Goal: Information Seeking & Learning: Stay updated

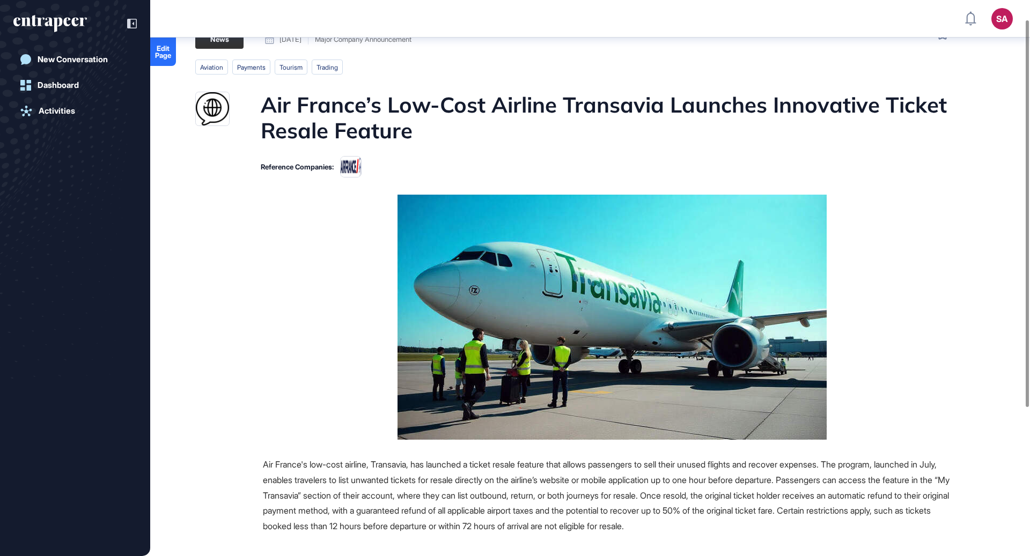
scroll to position [29, 0]
click at [245, 94] on div "Air France’s Low-Cost Airline Transavia Launches Innovative Ticket Resale Featu…" at bounding box center [577, 117] width 765 height 51
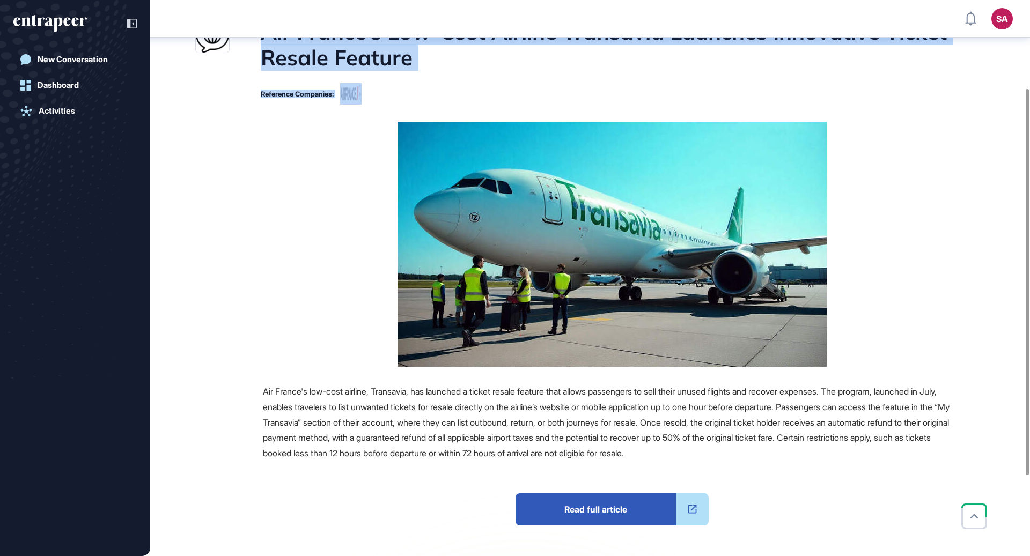
scroll to position [132, 0]
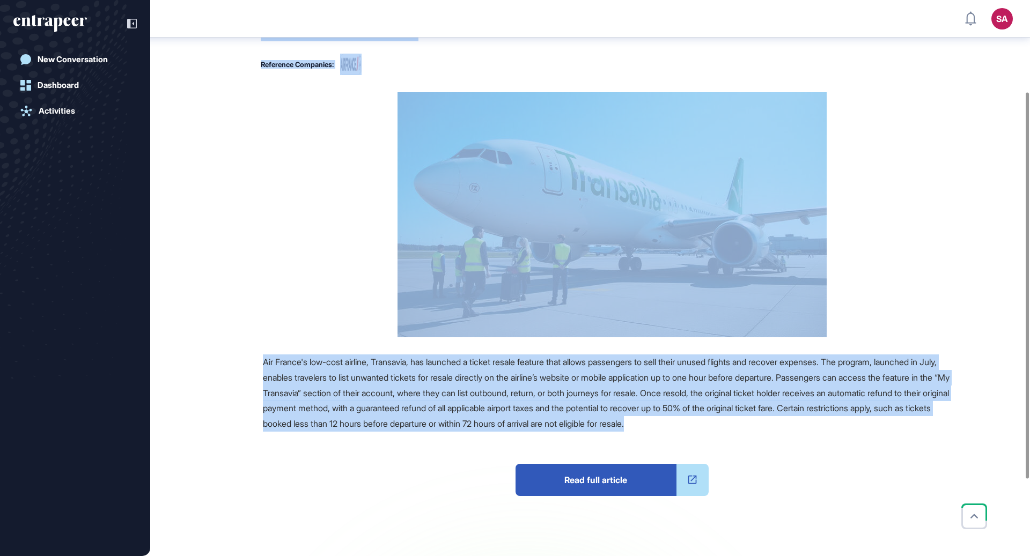
drag, startPoint x: 257, startPoint y: 98, endPoint x: 833, endPoint y: 428, distance: 664.0
click at [833, 428] on main "News August 30, 2025 Major Company Announcement August 30, 2025 Major Company A…" at bounding box center [590, 281] width 877 height 708
copy main "Air France’s Low-Cost Airline Transavia Launches Innovative Ticket Resale Featu…"
click at [605, 483] on span "Read full article" at bounding box center [595, 480] width 161 height 32
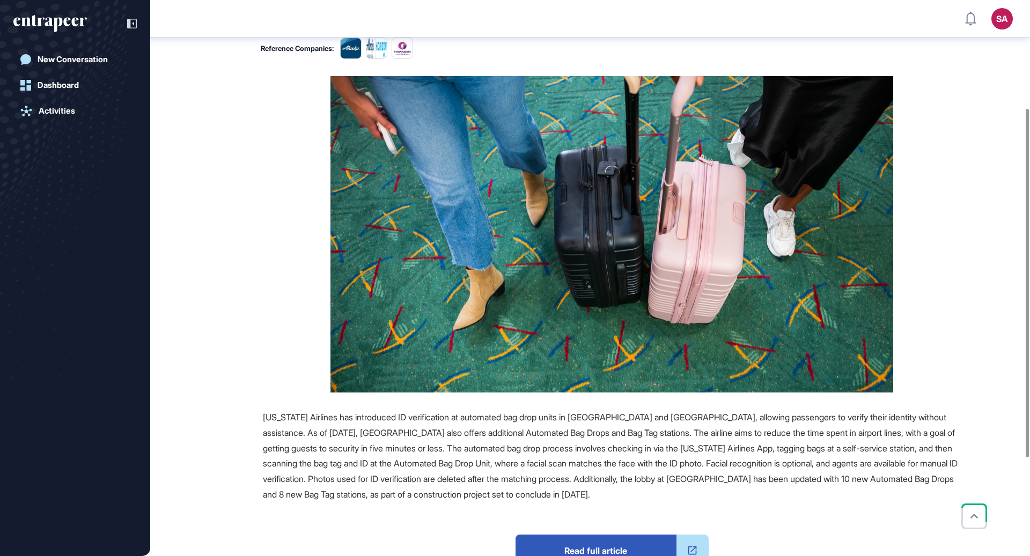
scroll to position [189, 0]
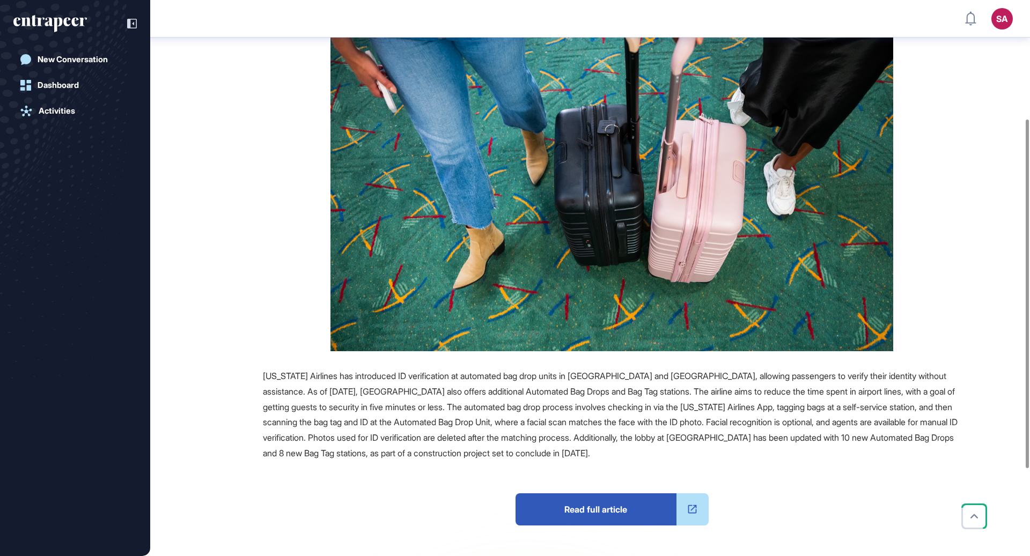
click at [595, 513] on span "Read full article" at bounding box center [595, 509] width 161 height 32
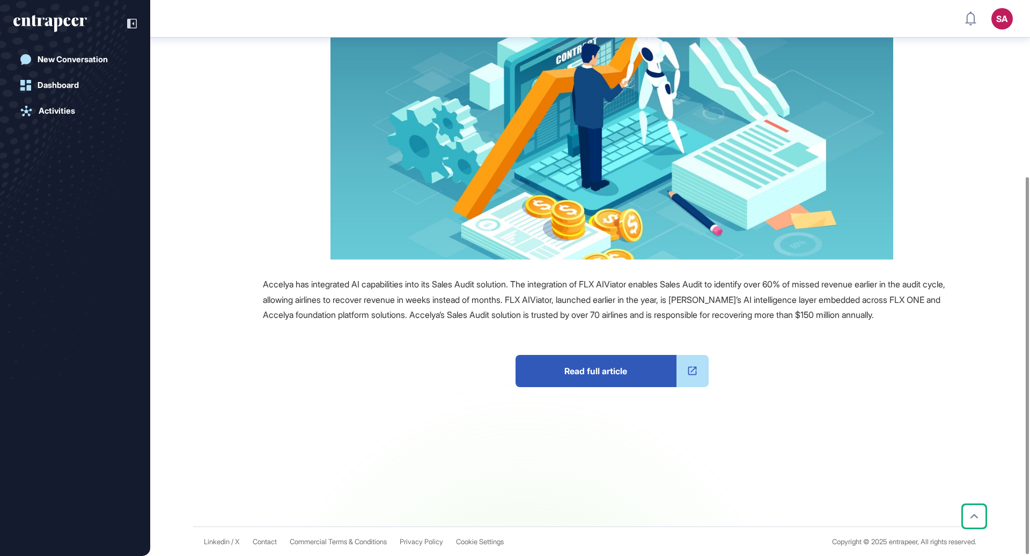
scroll to position [261, 0]
click at [583, 366] on span "Read full article" at bounding box center [595, 370] width 161 height 32
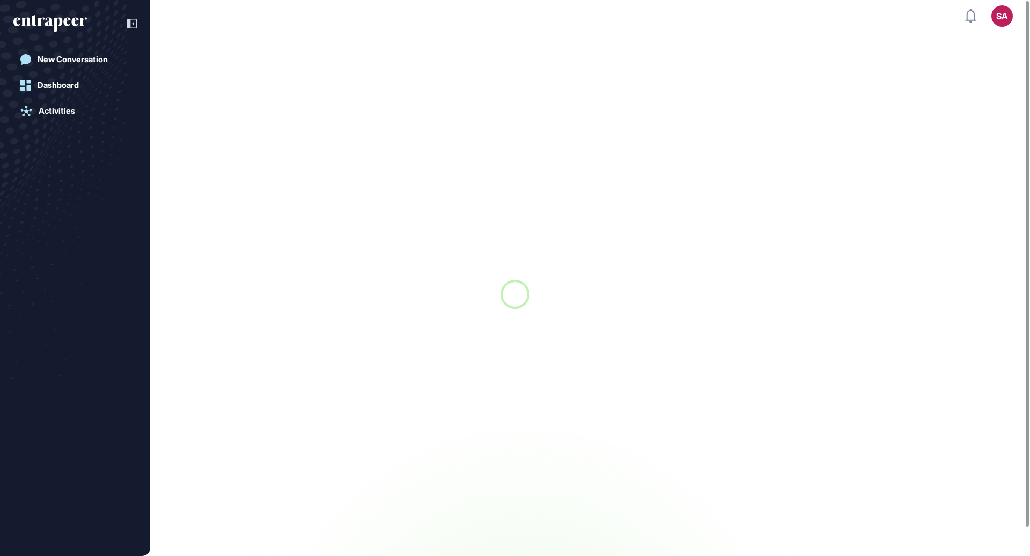
scroll to position [1, 1]
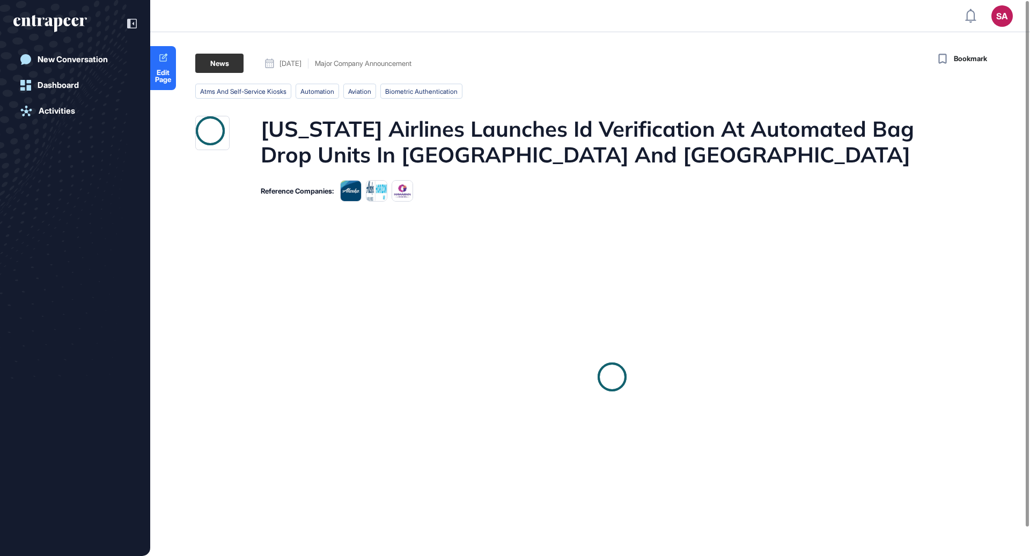
scroll to position [1, 1]
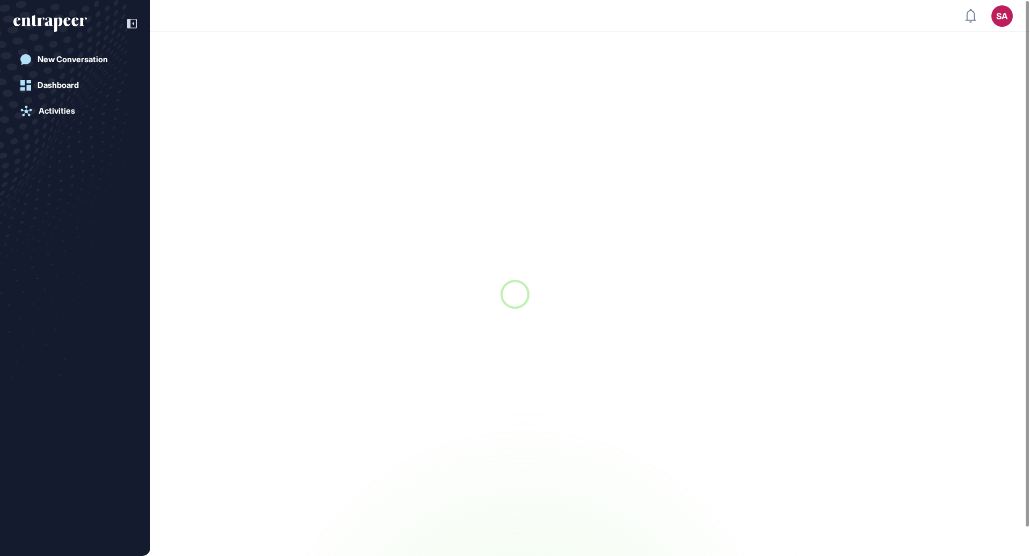
scroll to position [1, 1]
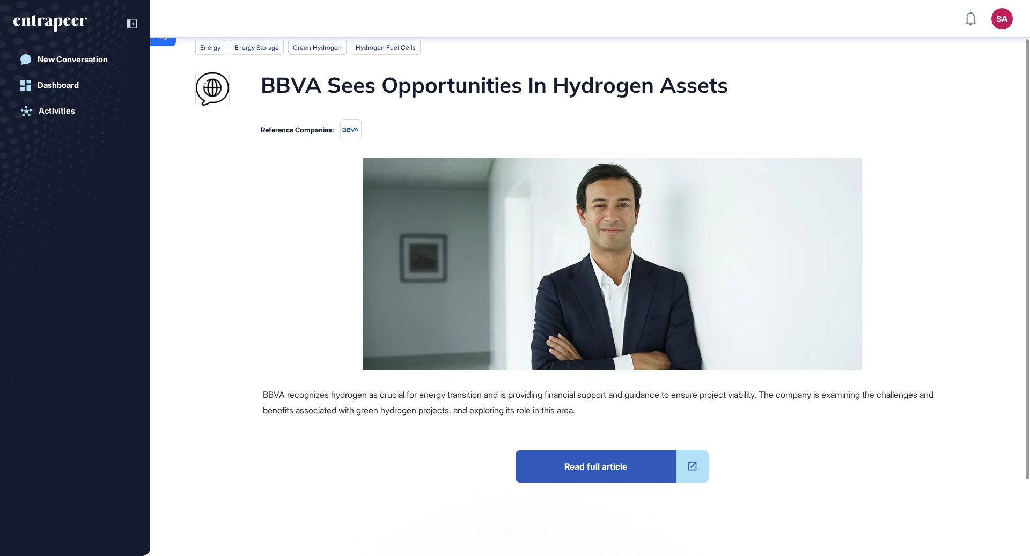
scroll to position [49, 0]
click at [572, 466] on span "Read full article" at bounding box center [595, 466] width 161 height 32
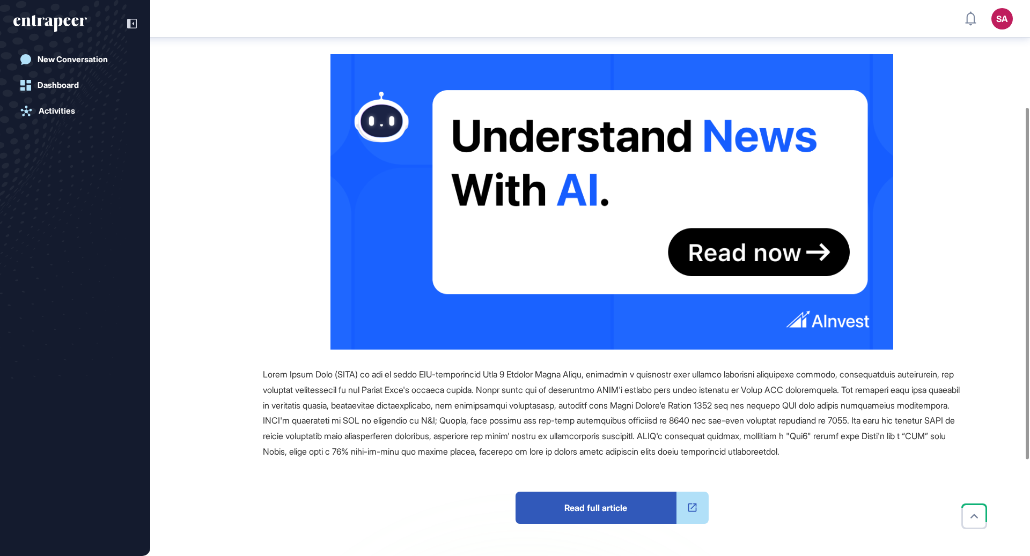
scroll to position [171, 0]
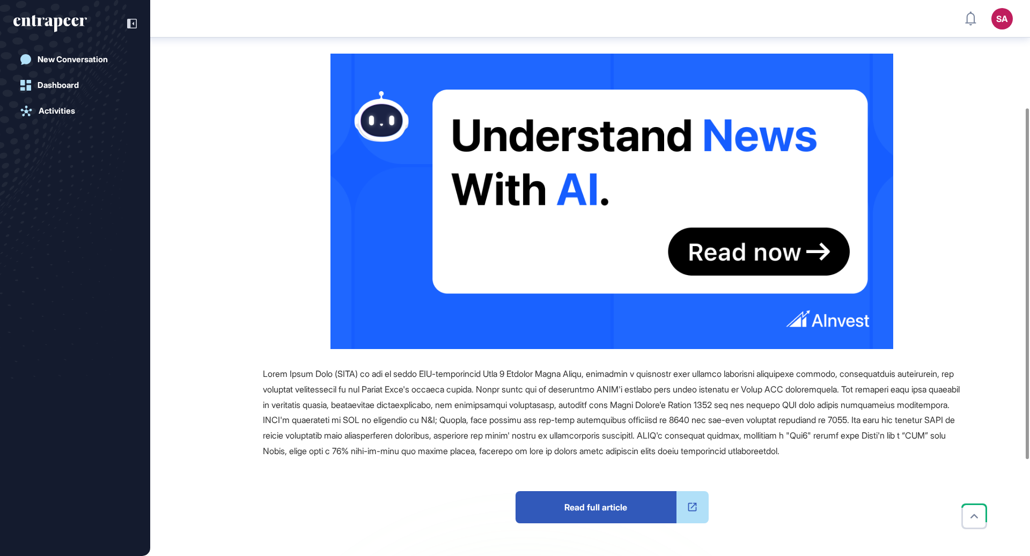
click at [572, 523] on span "Read full article" at bounding box center [595, 507] width 161 height 32
